Goal: Find specific page/section: Find specific page/section

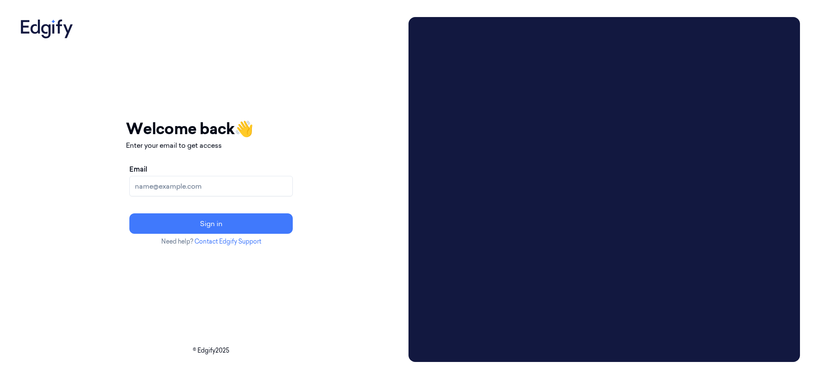
click at [215, 191] on input "Email" at bounding box center [210, 186] width 163 height 20
type input "[PERSON_NAME][EMAIL_ADDRESS]"
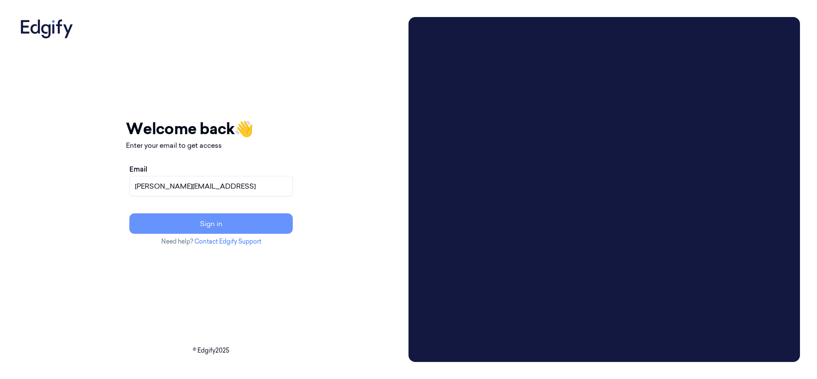
click at [268, 224] on button "Sign in" at bounding box center [210, 223] width 163 height 20
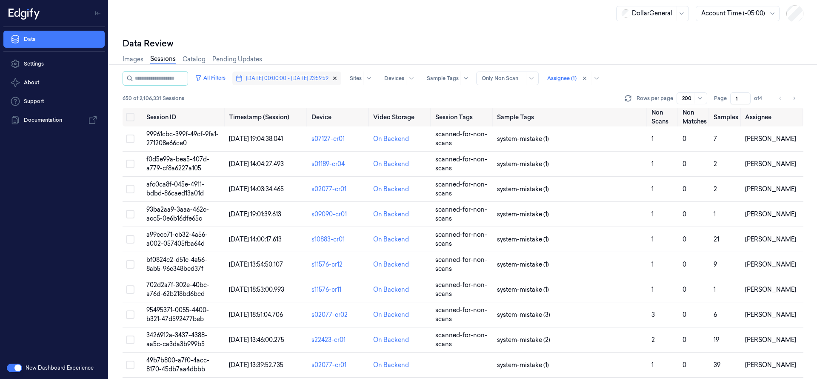
click at [337, 78] on icon "button" at bounding box center [335, 78] width 3 height 3
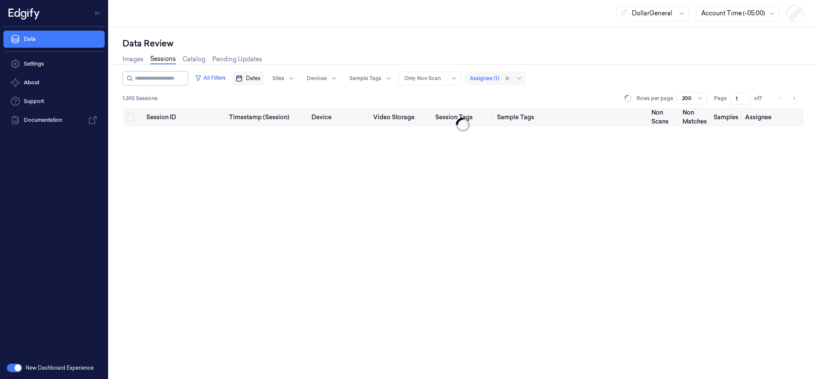
click at [507, 81] on div "Assignee (1)" at bounding box center [495, 78] width 61 height 14
click at [509, 111] on div "Ariel Hasson" at bounding box center [503, 111] width 51 height 9
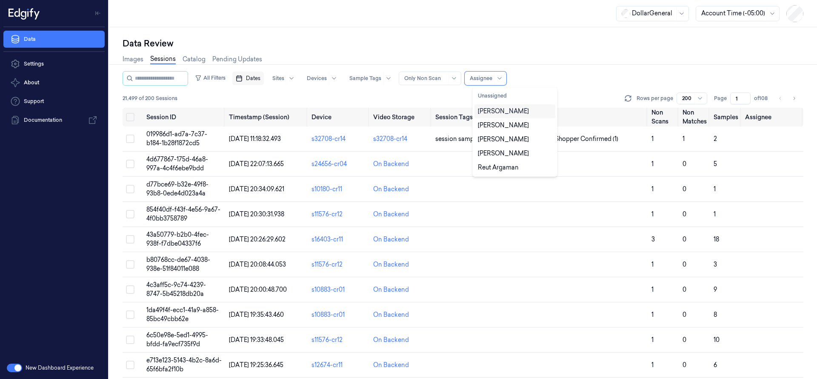
click at [502, 111] on div "Ariel Hasson" at bounding box center [503, 111] width 51 height 9
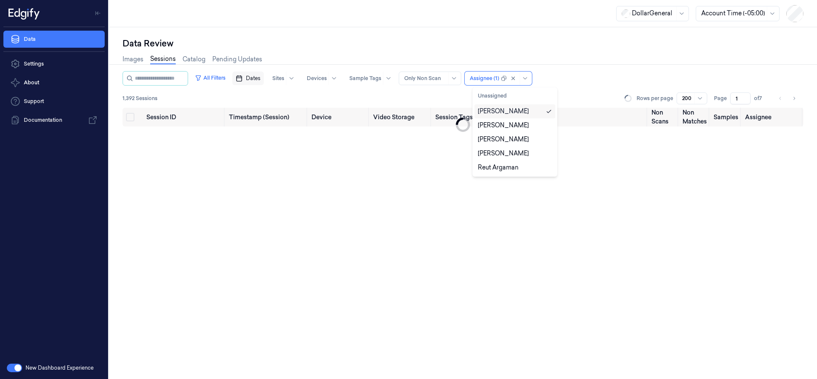
click at [576, 74] on div "All Filters Dates Sites Devices Sample Tags Alert Type Only Non Scan option Ari…" at bounding box center [463, 78] width 681 height 14
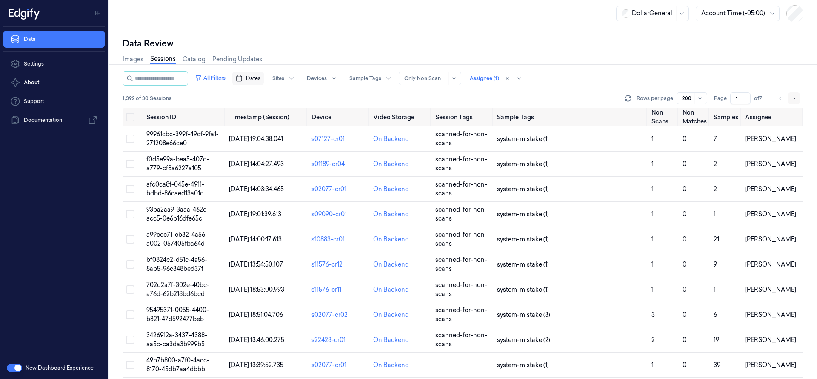
click at [792, 99] on icon "Go to next page" at bounding box center [793, 98] width 5 height 7
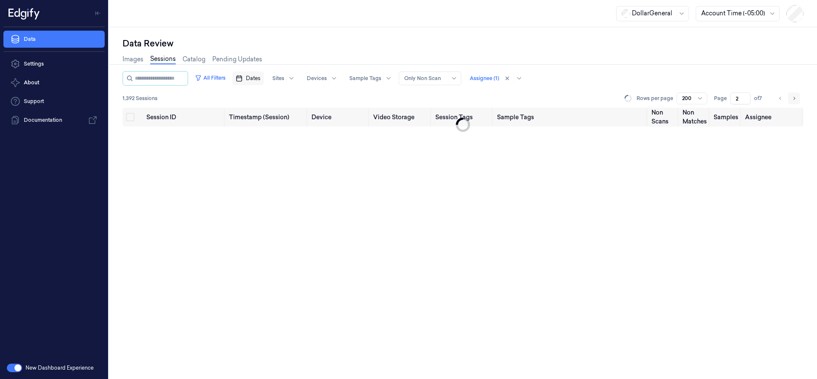
click at [792, 99] on icon "Go to next page" at bounding box center [793, 98] width 5 height 7
type input "6"
